Goal: Task Accomplishment & Management: Complete application form

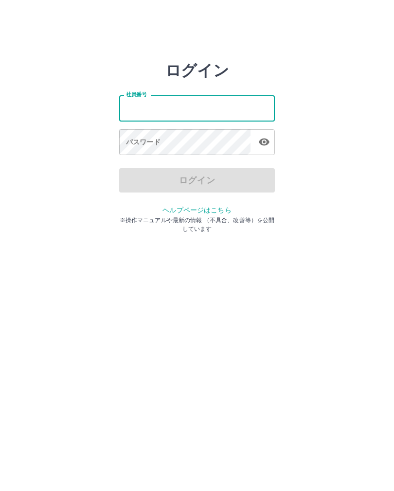
click at [140, 106] on input "社員番号" at bounding box center [197, 108] width 156 height 26
type input "*******"
click at [155, 146] on div "パスワード パスワード" at bounding box center [197, 142] width 156 height 27
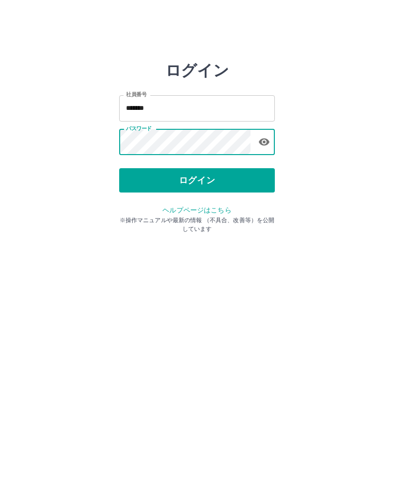
click at [209, 187] on button "ログイン" at bounding box center [197, 180] width 156 height 24
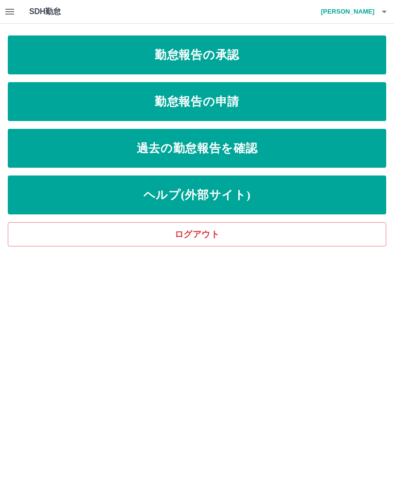
click at [153, 61] on link "勤怠報告の承認" at bounding box center [197, 54] width 378 height 39
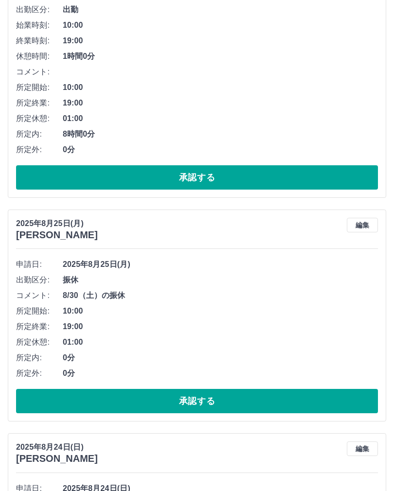
scroll to position [176, 0]
click at [129, 405] on button "承認する" at bounding box center [197, 401] width 362 height 24
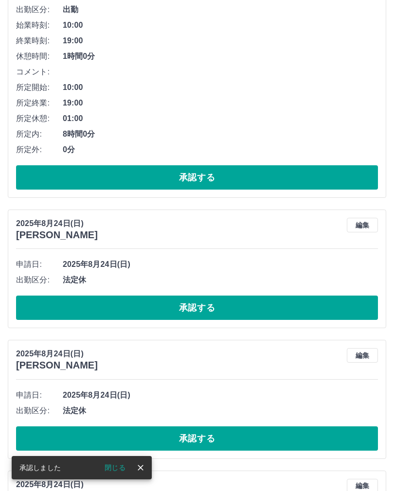
click at [133, 305] on button "承認する" at bounding box center [197, 308] width 362 height 24
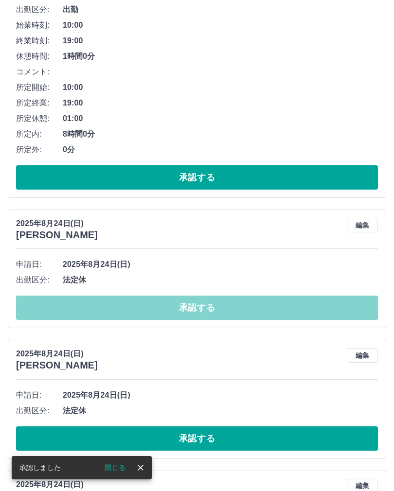
click at [124, 306] on button "承認する" at bounding box center [197, 308] width 362 height 24
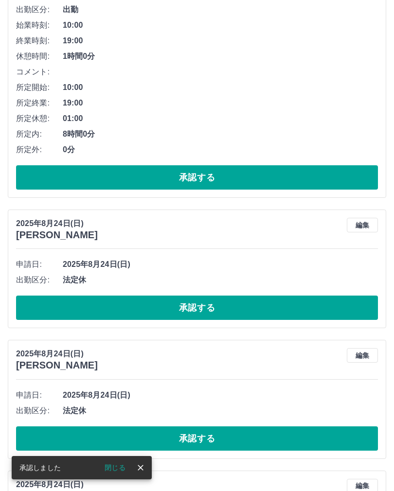
click at [102, 306] on button "承認する" at bounding box center [197, 308] width 362 height 24
click at [103, 309] on button "承認する" at bounding box center [197, 308] width 362 height 24
click at [81, 311] on button "承認する" at bounding box center [197, 308] width 362 height 24
click at [81, 311] on div at bounding box center [197, 245] width 394 height 491
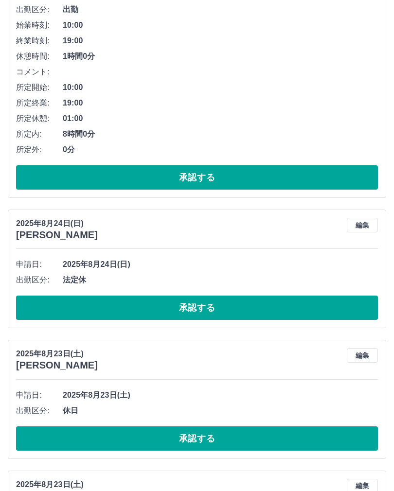
click at [148, 307] on button "承認する" at bounding box center [197, 308] width 362 height 24
click at [159, 308] on button "承認する" at bounding box center [197, 308] width 362 height 24
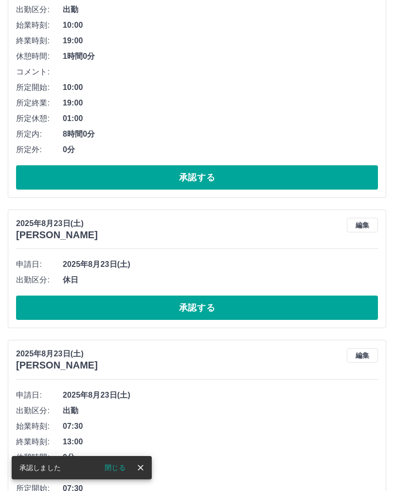
click at [80, 301] on button "承認する" at bounding box center [197, 308] width 362 height 24
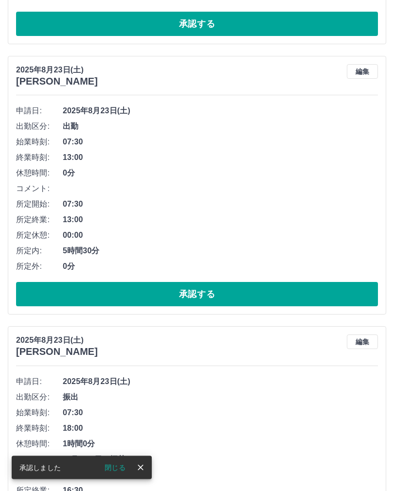
scroll to position [334, 0]
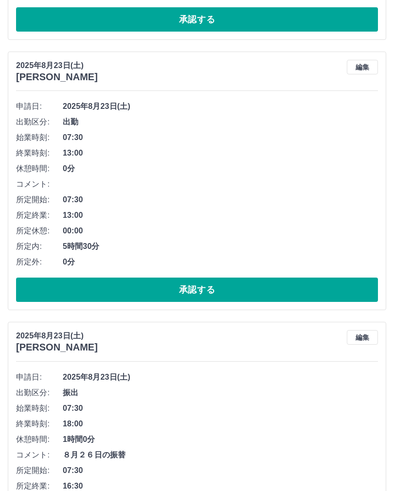
click at [144, 288] on button "承認する" at bounding box center [197, 290] width 362 height 24
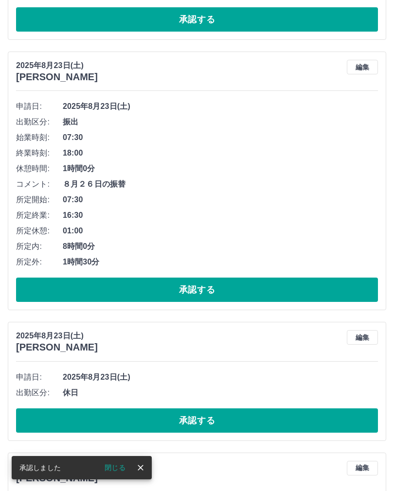
click at [127, 287] on button "承認する" at bounding box center [197, 290] width 362 height 24
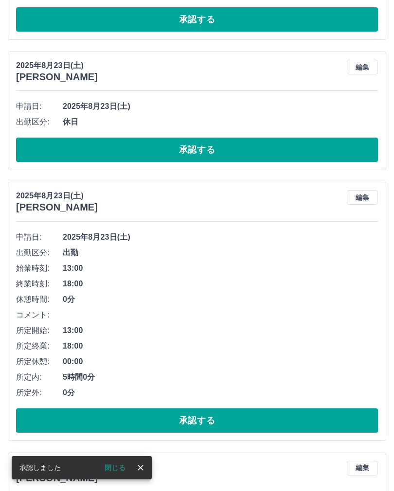
click at [123, 148] on button "承認する" at bounding box center [197, 150] width 362 height 24
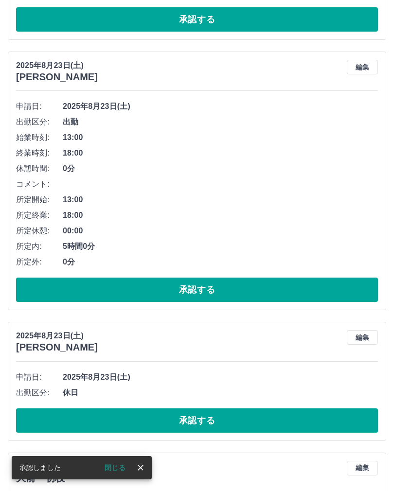
click at [120, 285] on button "承認する" at bounding box center [197, 290] width 362 height 24
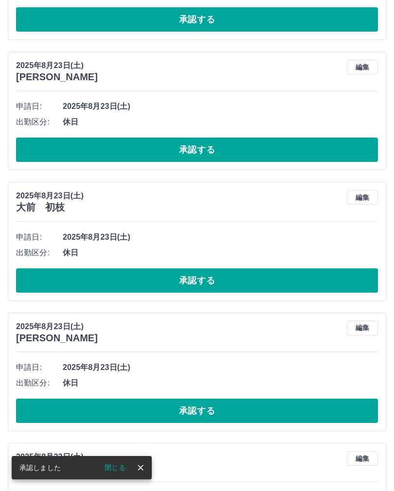
click at [113, 147] on button "承認する" at bounding box center [197, 150] width 362 height 24
click at [134, 151] on button "承認する" at bounding box center [197, 150] width 362 height 24
click at [132, 146] on button "承認する" at bounding box center [197, 150] width 362 height 24
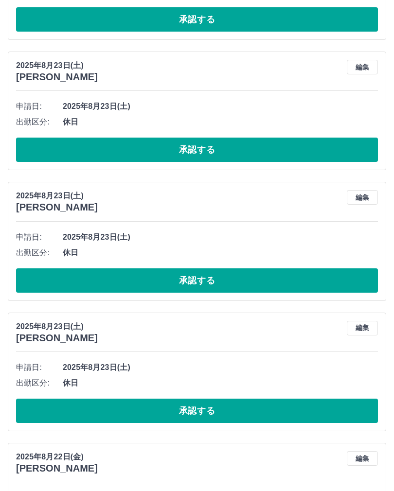
click at [139, 156] on button "承認する" at bounding box center [197, 150] width 362 height 24
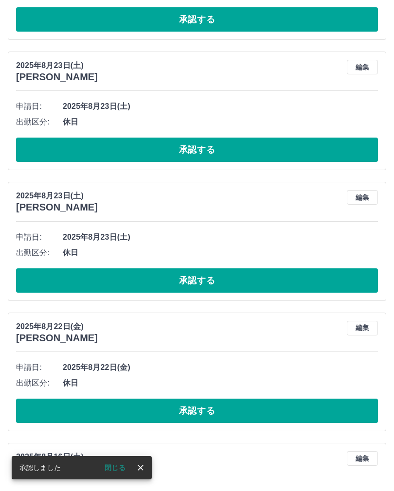
click at [119, 152] on button "承認する" at bounding box center [197, 150] width 362 height 24
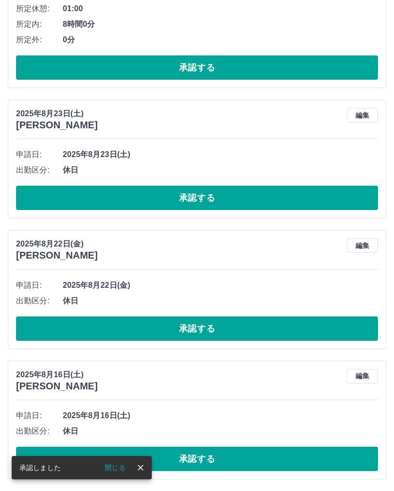
scroll to position [268, 0]
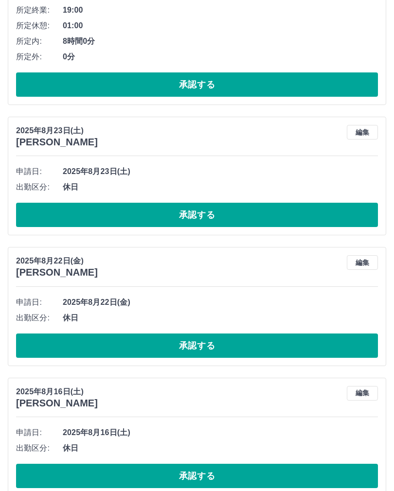
click at [124, 213] on button "承認する" at bounding box center [197, 215] width 362 height 24
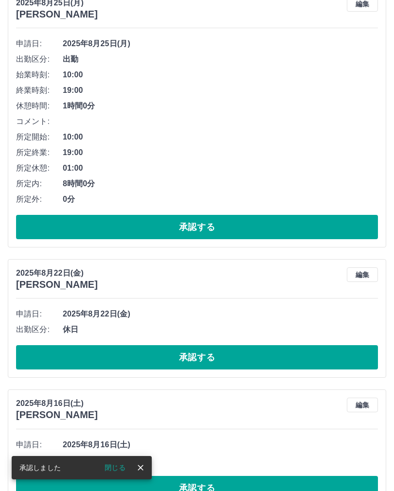
scroll to position [138, 0]
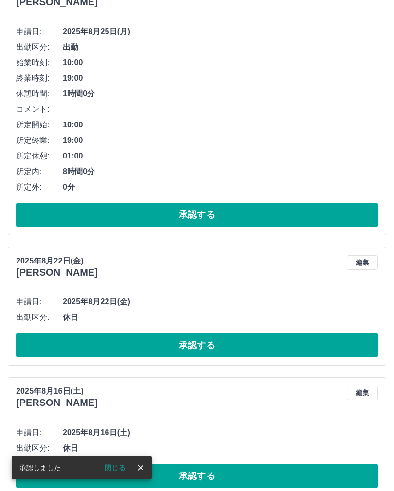
click at [129, 341] on button "承認する" at bounding box center [197, 345] width 362 height 24
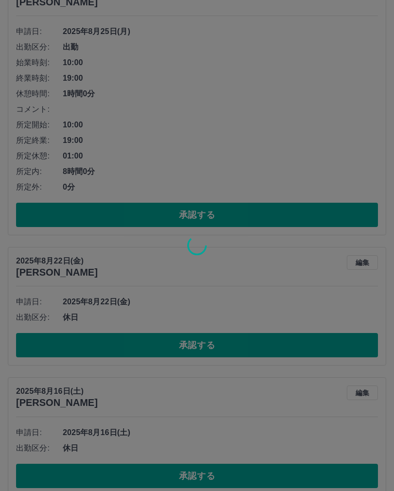
scroll to position [8, 0]
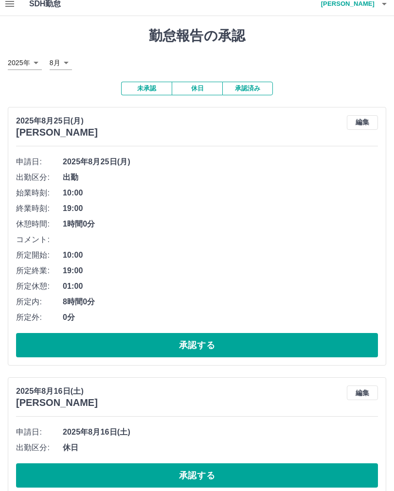
click at [134, 475] on button "承認する" at bounding box center [197, 475] width 362 height 24
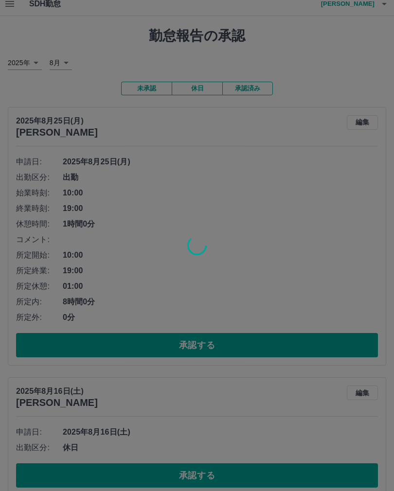
scroll to position [0, 0]
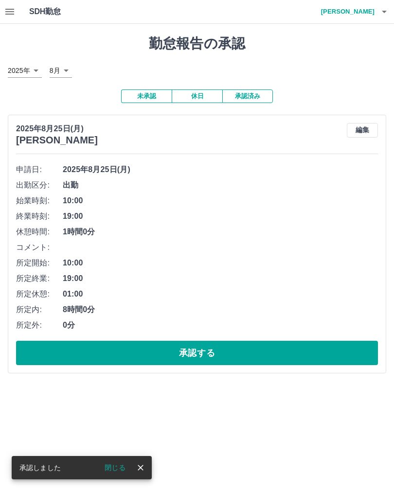
click at [8, 9] on icon "button" at bounding box center [9, 12] width 9 height 6
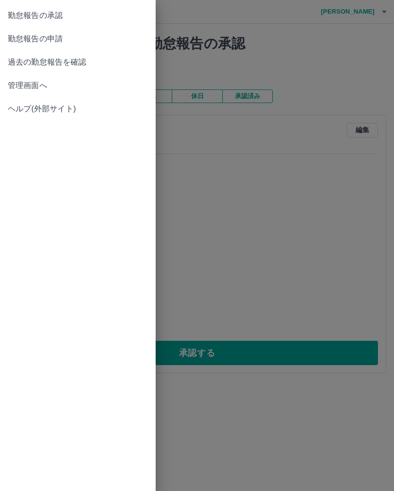
click at [71, 39] on span "勤怠報告の申請" at bounding box center [78, 39] width 140 height 12
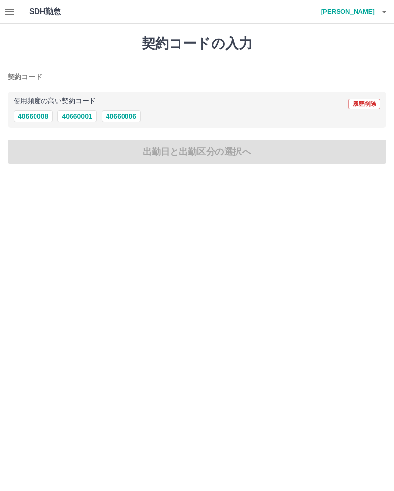
click at [82, 118] on button "40660001" at bounding box center [76, 116] width 39 height 12
type input "********"
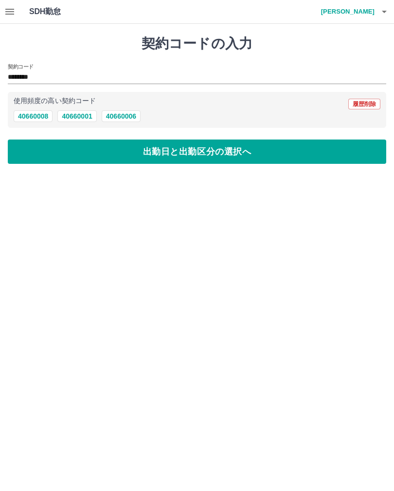
click at [150, 155] on button "出勤日と出勤区分の選択へ" at bounding box center [197, 152] width 378 height 24
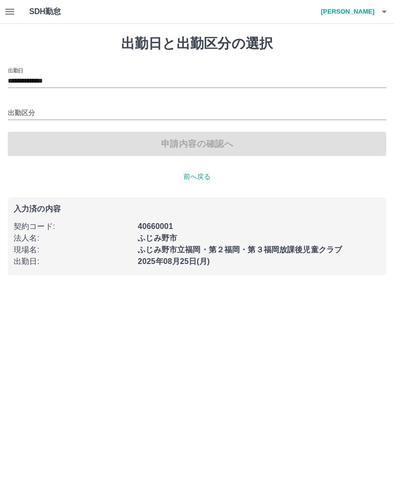
click at [14, 82] on input "**********" at bounding box center [197, 81] width 378 height 12
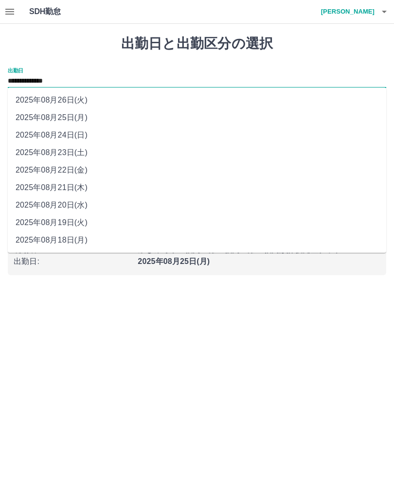
click at [59, 139] on li "2025年08月24日(日)" at bounding box center [197, 135] width 378 height 18
type input "**********"
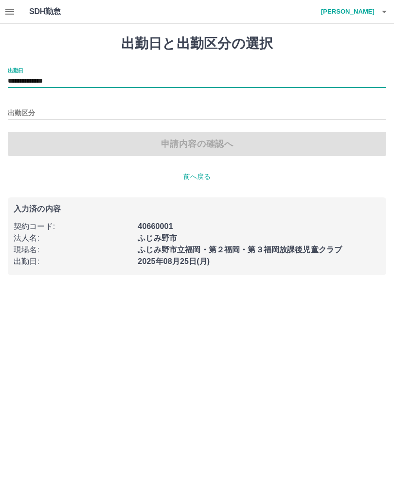
click at [16, 116] on input "出勤区分" at bounding box center [197, 113] width 378 height 12
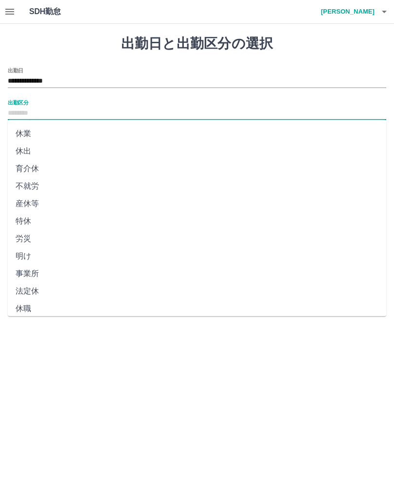
scroll to position [121, 0]
click at [42, 291] on li "法定休" at bounding box center [197, 292] width 378 height 18
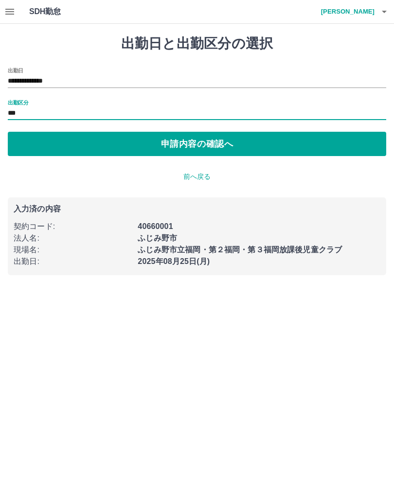
type input "***"
click at [177, 140] on button "申請内容の確認へ" at bounding box center [197, 144] width 378 height 24
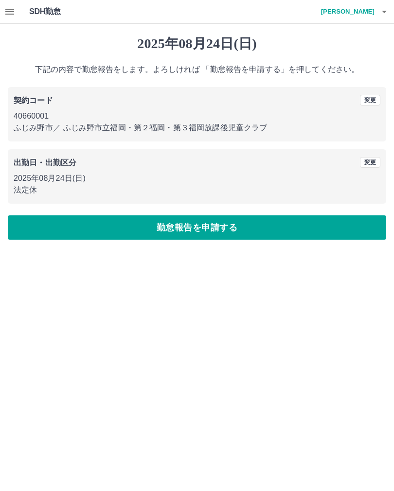
click at [204, 232] on button "勤怠報告を申請する" at bounding box center [197, 227] width 378 height 24
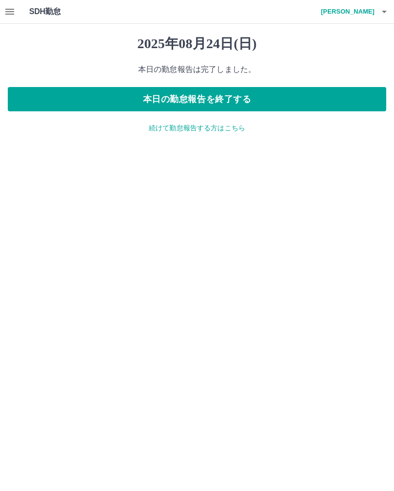
click at [5, 11] on icon "button" at bounding box center [9, 12] width 9 height 6
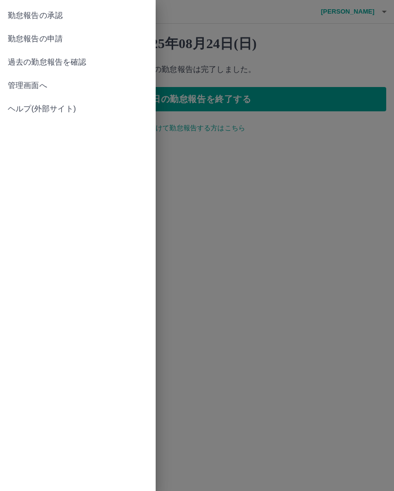
click at [64, 38] on span "勤怠報告の申請" at bounding box center [78, 39] width 140 height 12
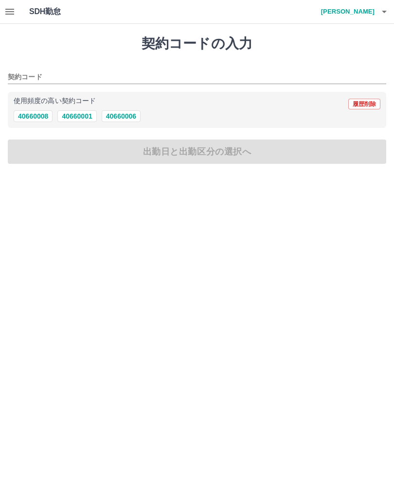
click at [81, 112] on button "40660001" at bounding box center [76, 116] width 39 height 12
type input "********"
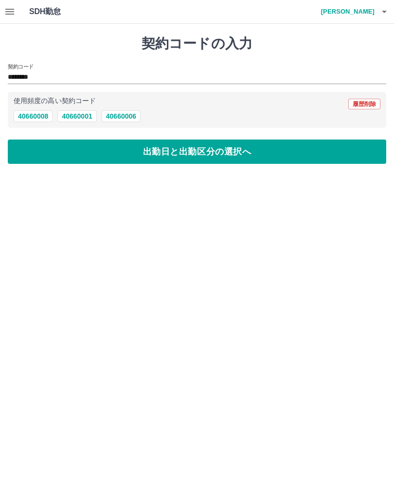
click at [166, 152] on button "出勤日と出勤区分の選択へ" at bounding box center [197, 152] width 378 height 24
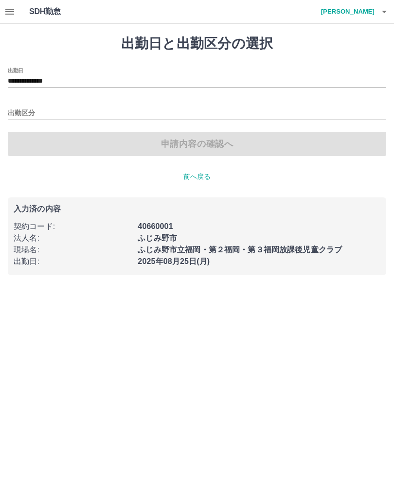
click at [8, 81] on input "**********" at bounding box center [197, 81] width 378 height 12
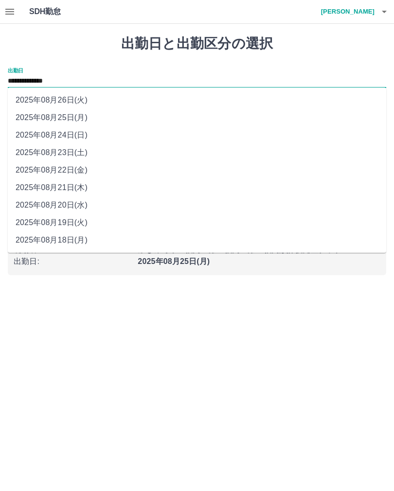
click at [39, 99] on li "2025年08月26日(火)" at bounding box center [197, 100] width 378 height 18
type input "**********"
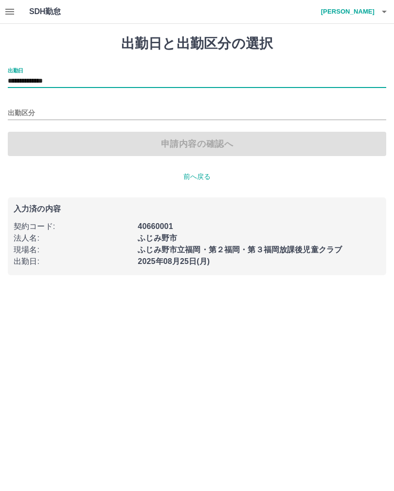
click at [17, 114] on input "出勤区分" at bounding box center [197, 113] width 378 height 12
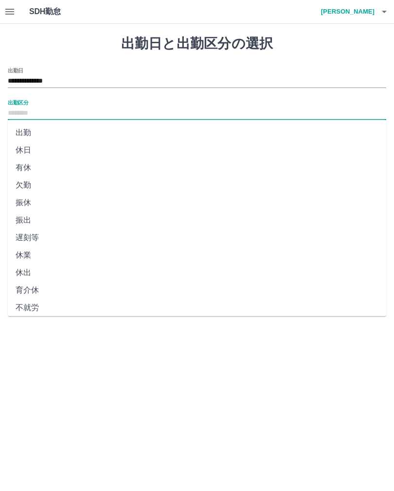
click at [34, 204] on li "振休" at bounding box center [197, 203] width 378 height 18
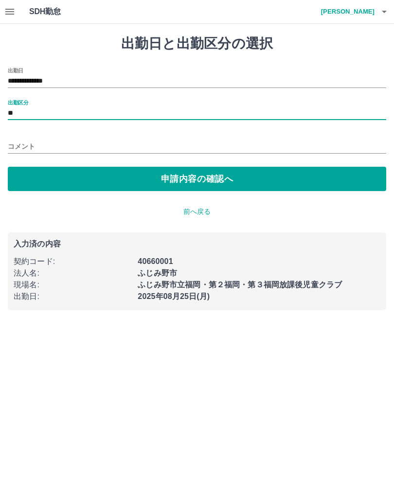
type input "**"
click at [22, 146] on input "コメント" at bounding box center [197, 147] width 378 height 14
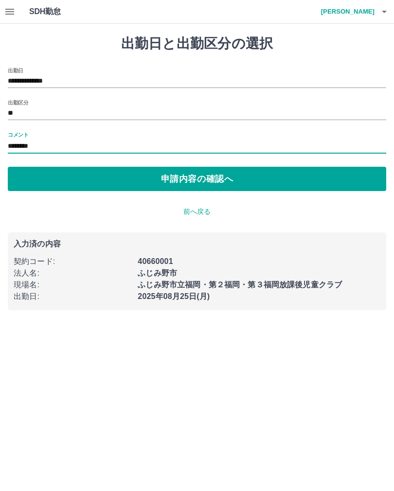
type input "********"
click at [212, 182] on button "申請内容の確認へ" at bounding box center [197, 179] width 378 height 24
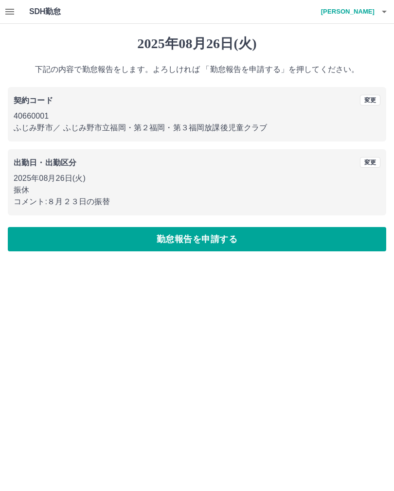
click at [194, 236] on button "勤怠報告を申請する" at bounding box center [197, 239] width 378 height 24
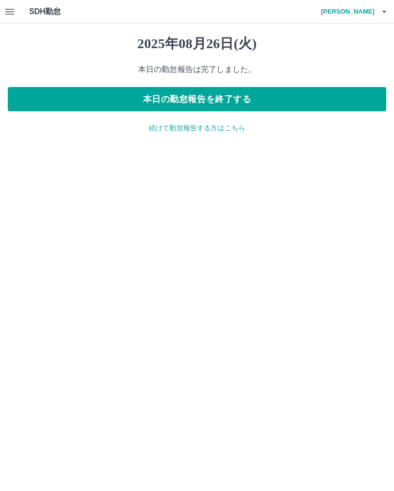
click at [5, 9] on icon "button" at bounding box center [9, 12] width 9 height 6
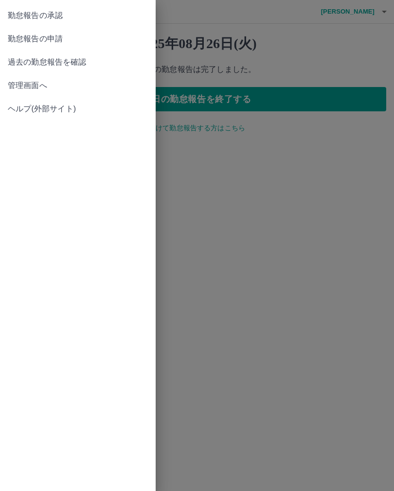
click at [76, 16] on span "勤怠報告の承認" at bounding box center [78, 16] width 140 height 12
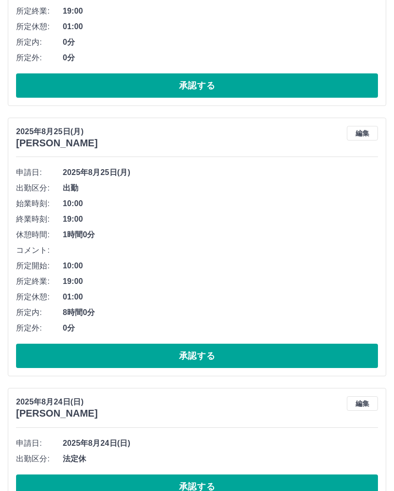
scroll to position [231, 0]
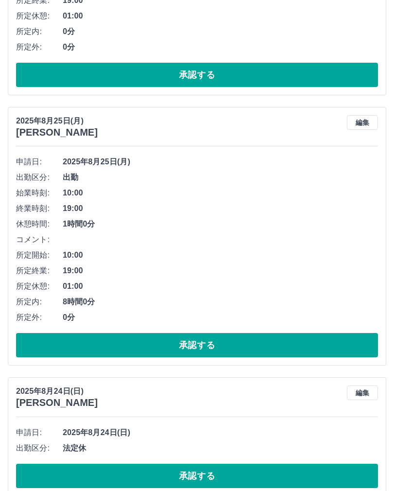
click at [211, 473] on button "承認する" at bounding box center [197, 476] width 362 height 24
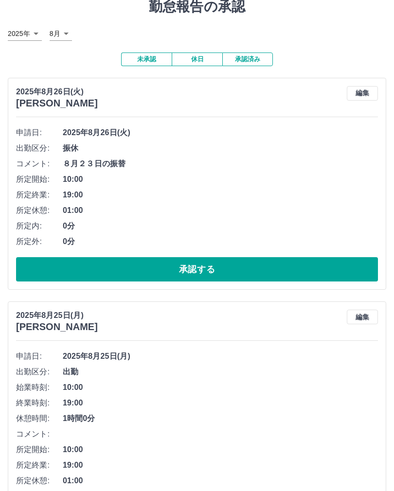
scroll to position [0, 0]
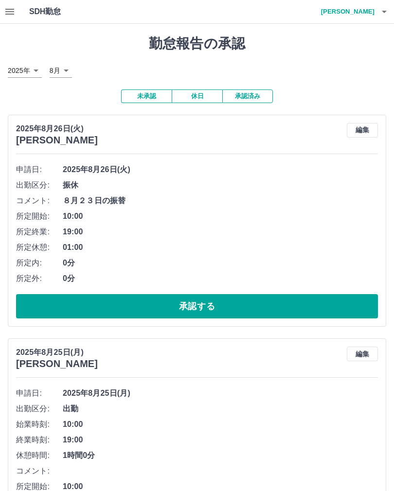
click at [5, 4] on button "button" at bounding box center [9, 11] width 19 height 23
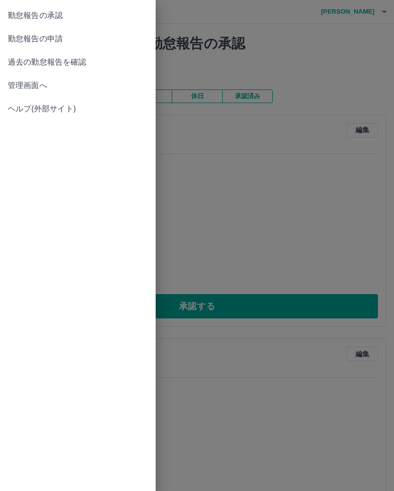
click at [281, 231] on div at bounding box center [197, 245] width 394 height 491
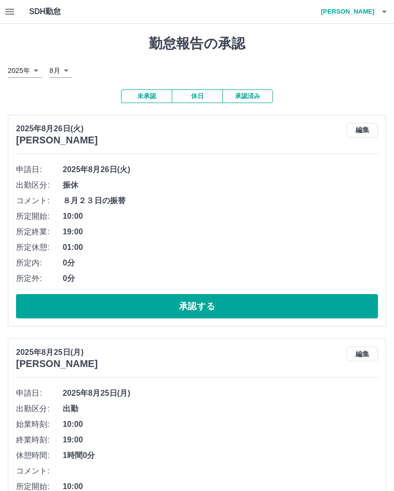
click at [377, 10] on button "button" at bounding box center [383, 11] width 19 height 23
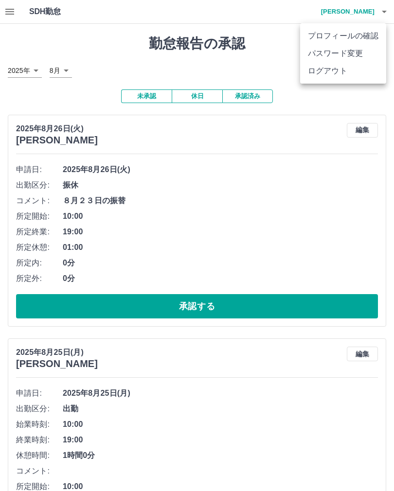
click at [328, 78] on li "ログアウト" at bounding box center [343, 71] width 86 height 18
